Goal: Information Seeking & Learning: Learn about a topic

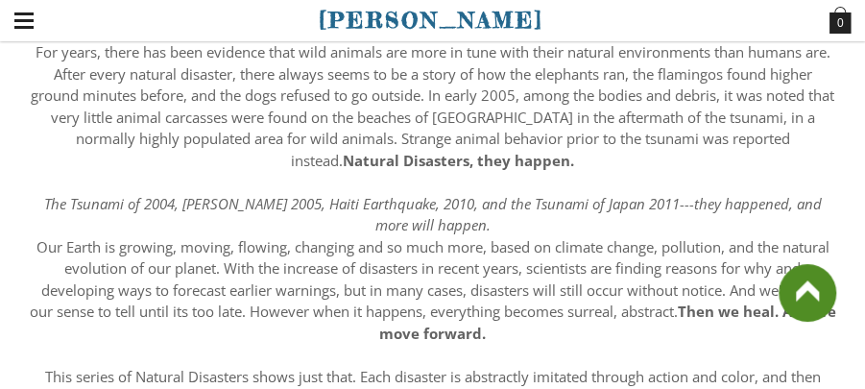
scroll to position [169, 0]
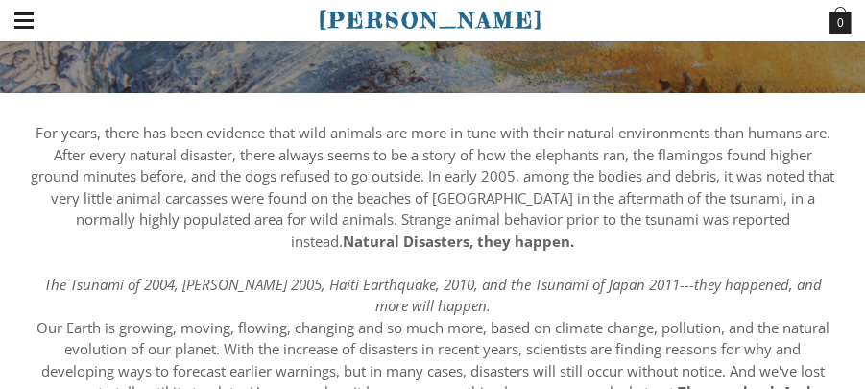
click at [864, 37] on div "[PERSON_NAME] Home About New Natural Disasters Wildlife Pastels Paintings Buy A…" at bounding box center [432, 20] width 865 height 41
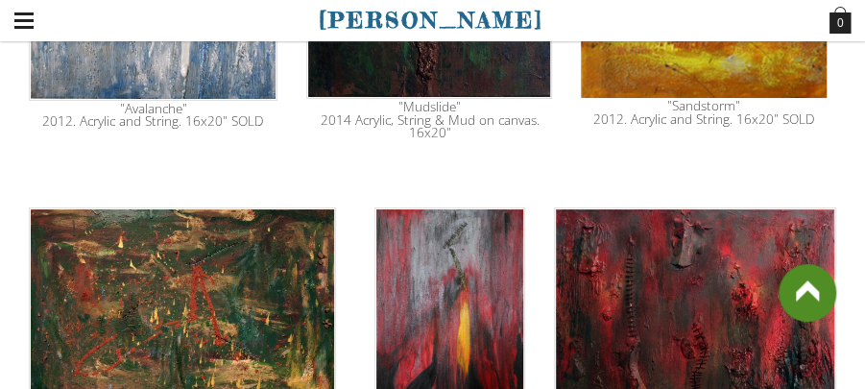
scroll to position [1176, 0]
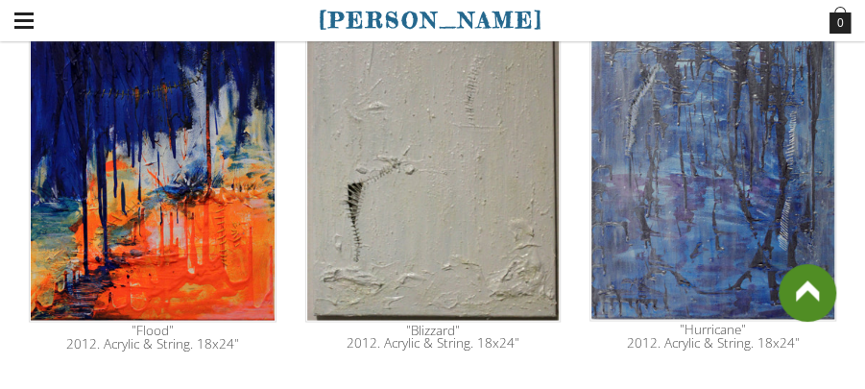
drag, startPoint x: 717, startPoint y: 229, endPoint x: 701, endPoint y: 270, distance: 44.1
click at [701, 270] on img at bounding box center [713, 154] width 247 height 333
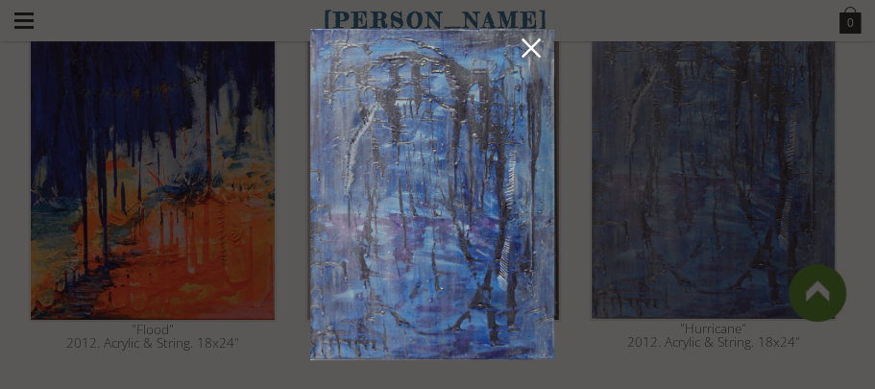
click at [529, 37] on link at bounding box center [531, 52] width 27 height 30
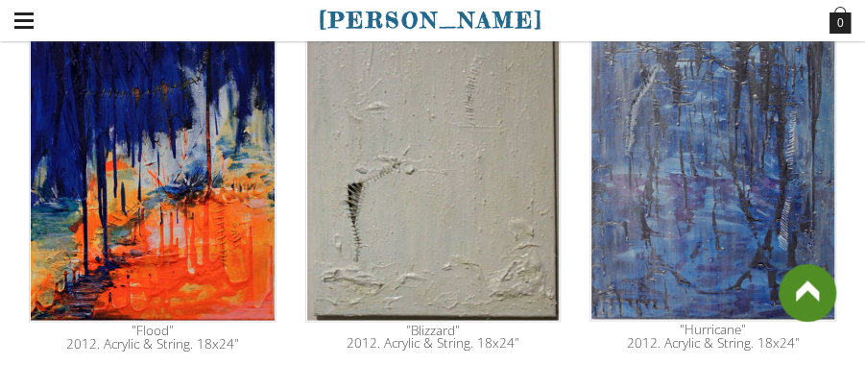
drag, startPoint x: 566, startPoint y: 62, endPoint x: 574, endPoint y: 83, distance: 21.9
click at [574, 83] on tr ""Flood" 2012. Acrylic & String. 18x24" "Blizzard" 2012. Acrylic & String. 18x24…" at bounding box center [432, 169] width 837 height 381
drag, startPoint x: 574, startPoint y: 83, endPoint x: 572, endPoint y: 112, distance: 29.9
click at [572, 112] on tr ""Flood" 2012. Acrylic & String. 18x24" "Blizzard" 2012. Acrylic & String. 18x24…" at bounding box center [432, 169] width 837 height 381
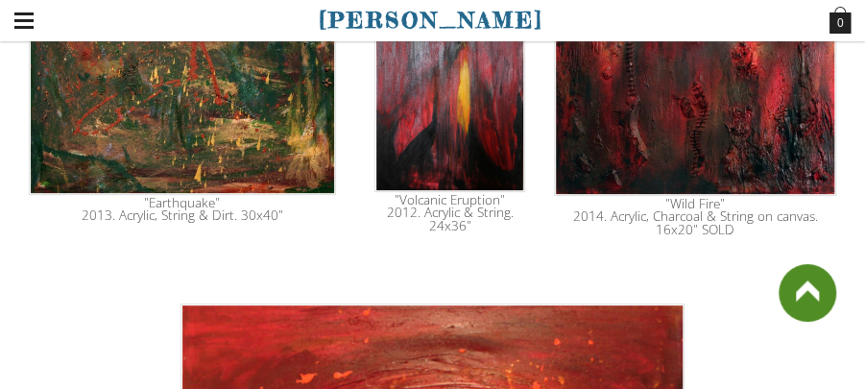
scroll to position [2811, 0]
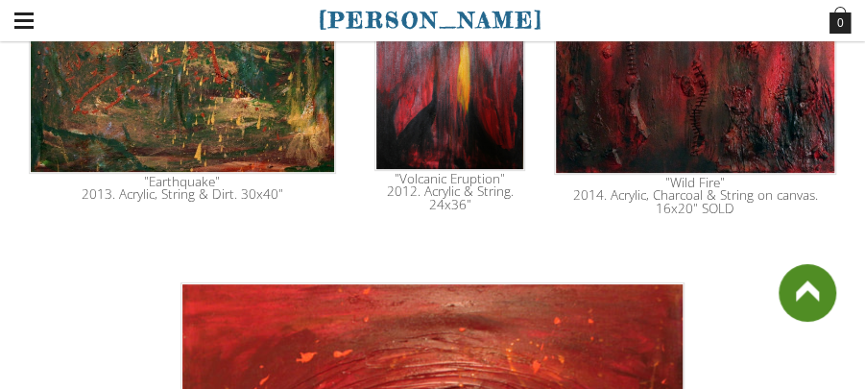
drag, startPoint x: 838, startPoint y: 265, endPoint x: 841, endPoint y: 244, distance: 21.5
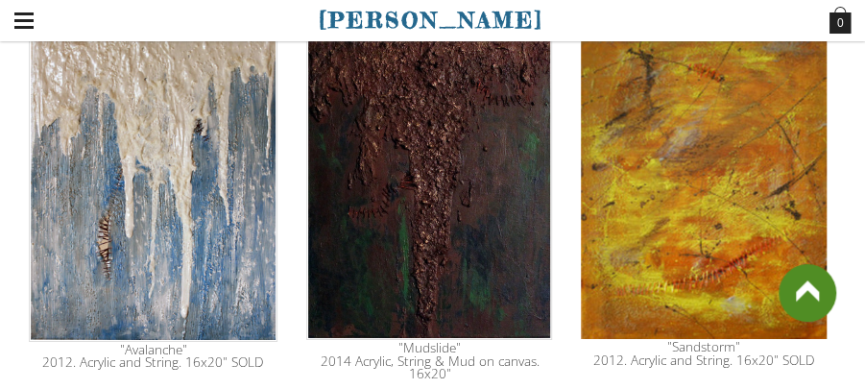
scroll to position [2293, 0]
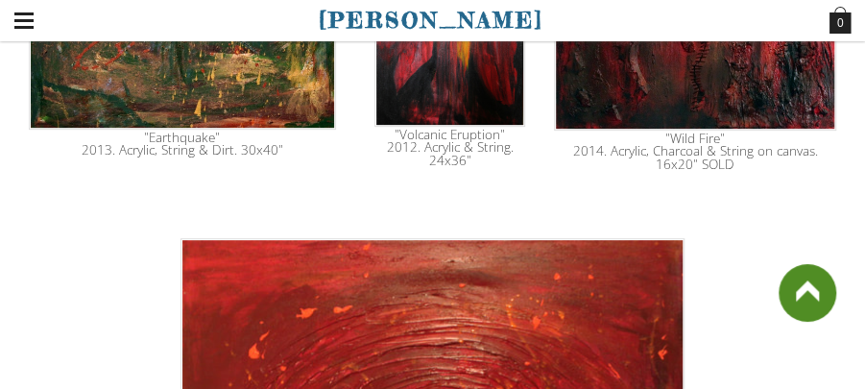
drag, startPoint x: 862, startPoint y: 292, endPoint x: 863, endPoint y: 302, distance: 9.7
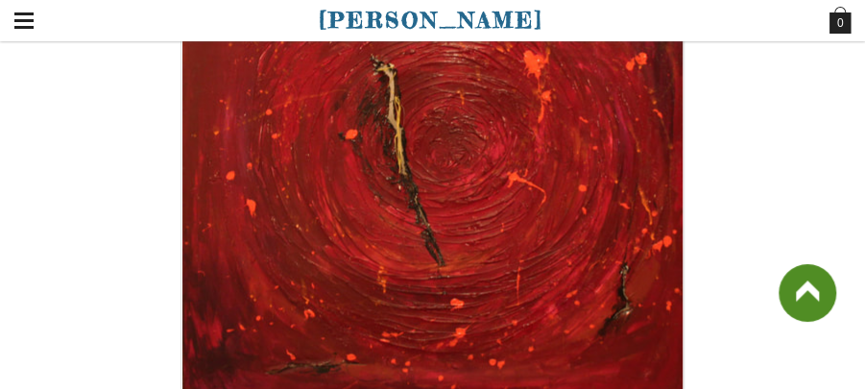
drag, startPoint x: 709, startPoint y: 234, endPoint x: 718, endPoint y: 305, distance: 71.7
click at [718, 305] on div ""Meteor Crash" 2013. Acrylic and String. 48x48"" at bounding box center [433, 163] width 808 height 548
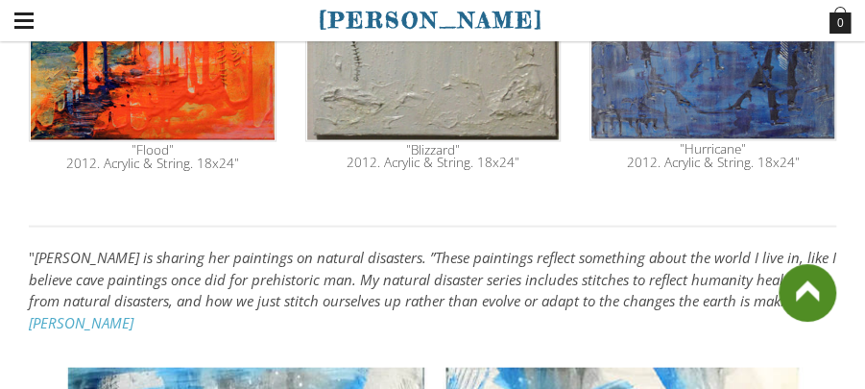
scroll to position [1187, 0]
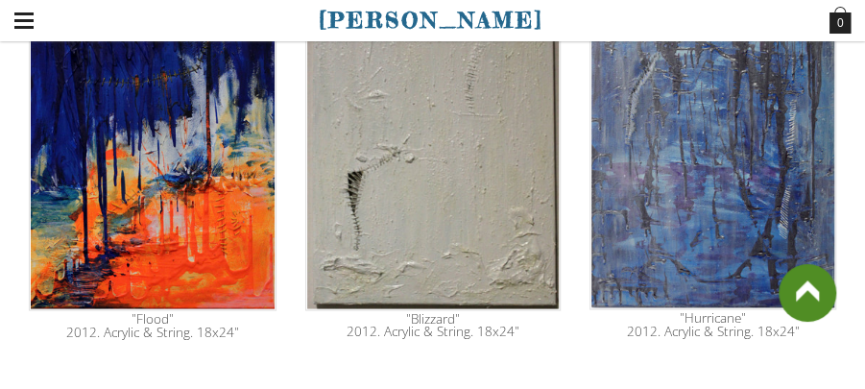
drag, startPoint x: 851, startPoint y: 130, endPoint x: 843, endPoint y: 105, distance: 26.1
click at [843, 105] on td ""Hurricane" 2012. Acrylic & String. 18x24"" at bounding box center [713, 157] width 276 height 381
drag, startPoint x: 843, startPoint y: 105, endPoint x: 861, endPoint y: 119, distance: 22.5
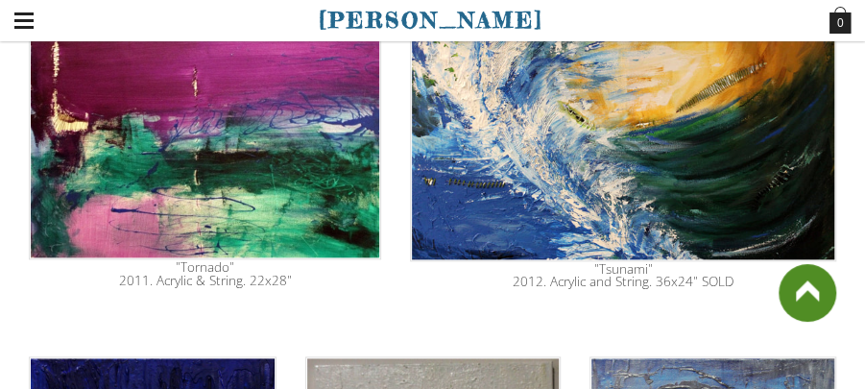
scroll to position [801, 0]
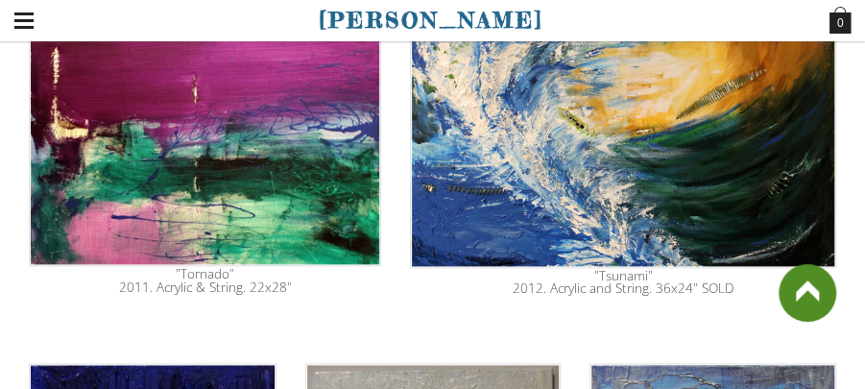
click at [780, 88] on img at bounding box center [623, 125] width 426 height 285
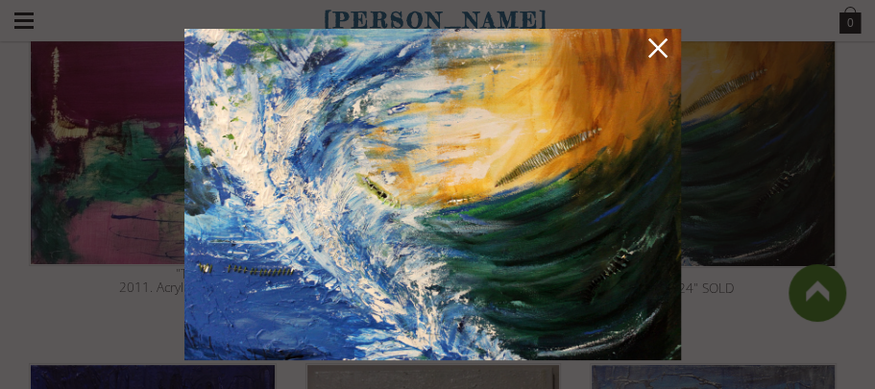
click at [658, 54] on link at bounding box center [658, 52] width 27 height 30
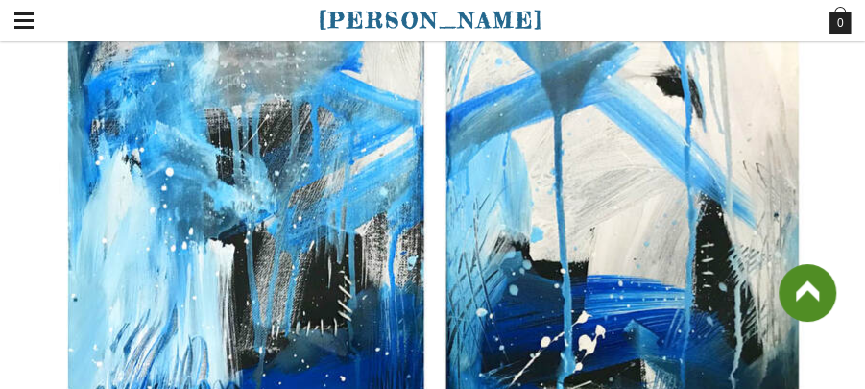
scroll to position [1669, 0]
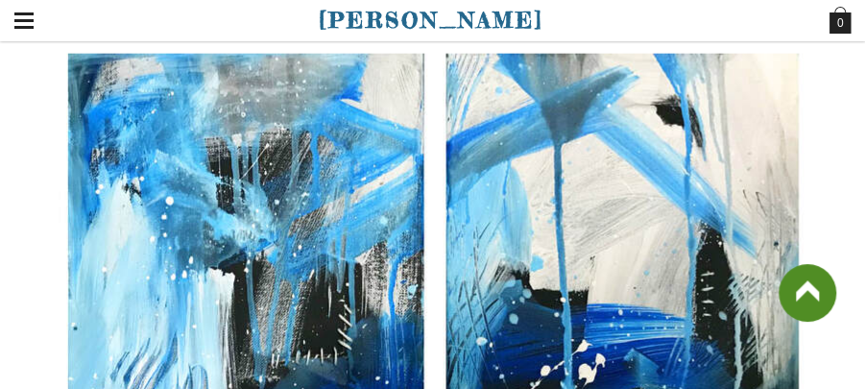
click at [405, 198] on img at bounding box center [433, 293] width 749 height 479
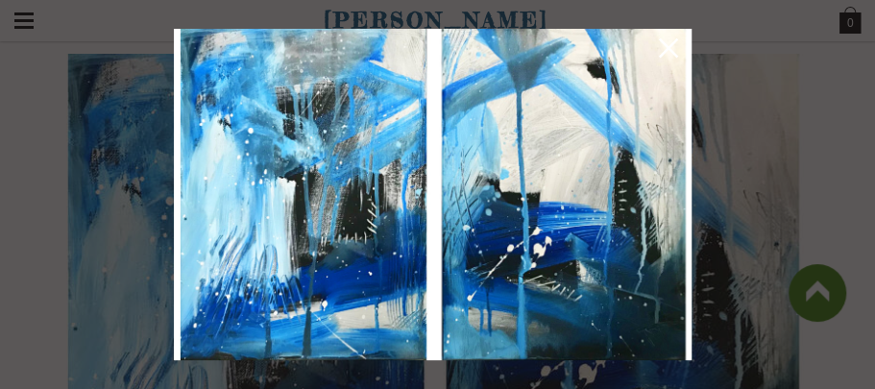
click at [720, 42] on div at bounding box center [437, 194] width 875 height 389
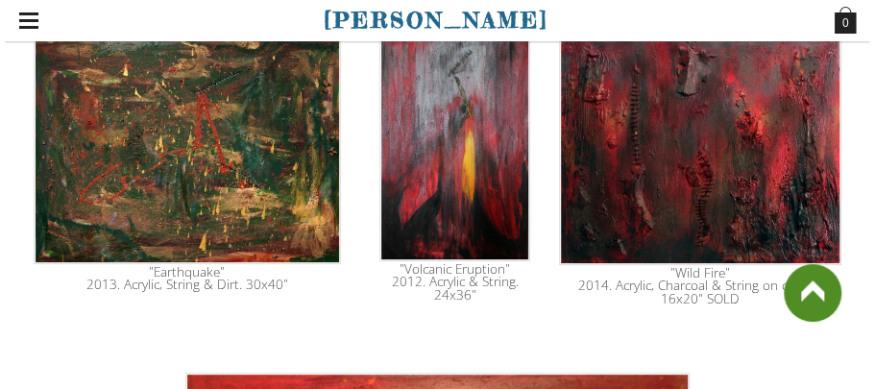
scroll to position [2735, 0]
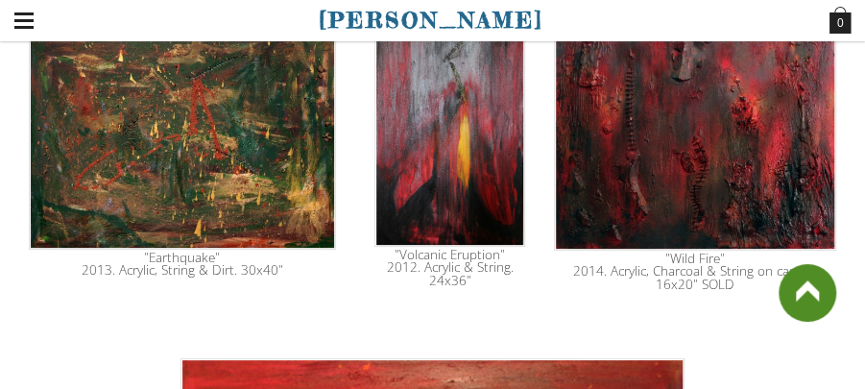
click at [790, 223] on img at bounding box center [695, 136] width 282 height 230
